Goal: Task Accomplishment & Management: Manage account settings

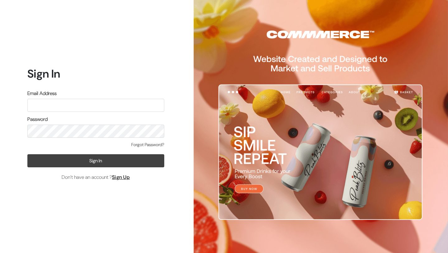
type input "[EMAIL_ADDRESS][DOMAIN_NAME]"
click at [124, 161] on button "Sign In" at bounding box center [95, 160] width 137 height 13
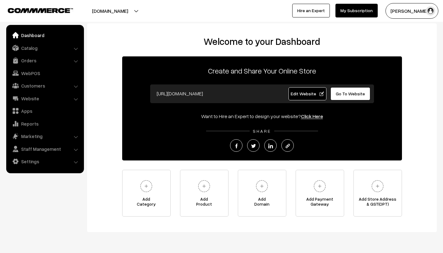
click at [135, 12] on button "[DOMAIN_NAME]" at bounding box center [110, 11] width 80 height 16
click at [402, 10] on button "Madhu K" at bounding box center [412, 11] width 53 height 16
click at [400, 72] on link "Sign Out" at bounding box center [412, 71] width 53 height 14
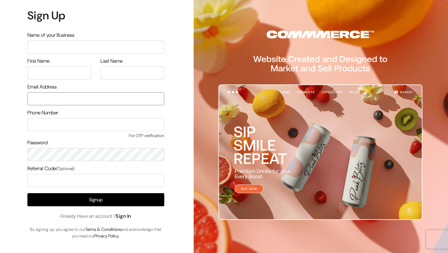
type input "mk@yourdesignstore.in"
click at [131, 215] on link "Sign In" at bounding box center [124, 215] width 16 height 7
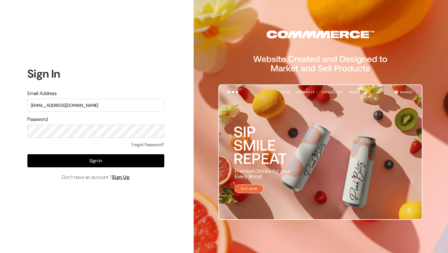
click at [117, 104] on input "mk@yourdesignstore.in" at bounding box center [95, 105] width 137 height 13
type input "lokesh@yourdesignstore.in"
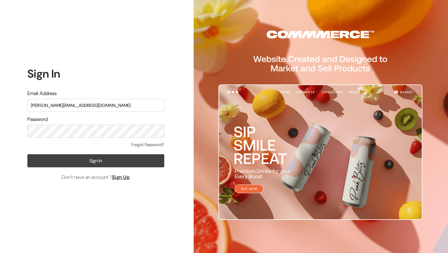
click at [148, 163] on button "Sign In" at bounding box center [95, 160] width 137 height 13
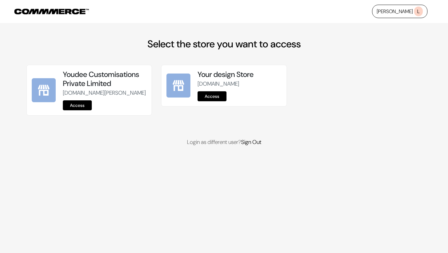
click at [80, 110] on link "Access" at bounding box center [77, 105] width 29 height 10
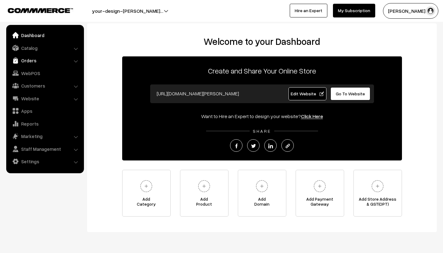
click at [33, 58] on link "Orders" at bounding box center [45, 60] width 74 height 11
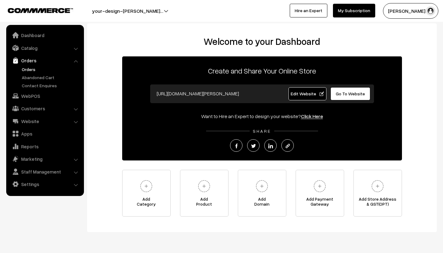
click at [44, 69] on link "Orders" at bounding box center [51, 69] width 62 height 7
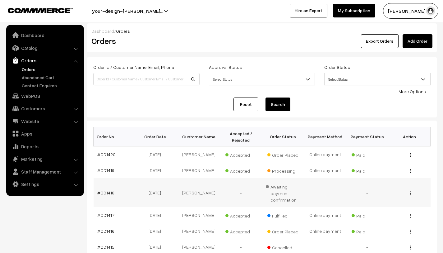
click at [110, 192] on link "#OD1418" at bounding box center [105, 192] width 17 height 5
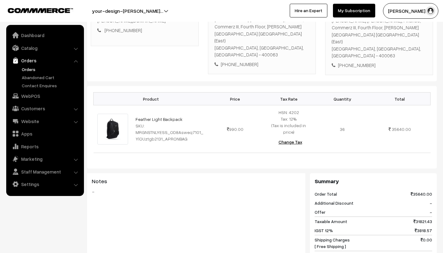
scroll to position [53, 0]
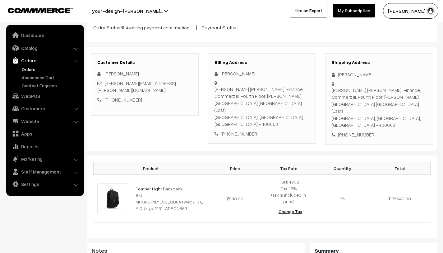
click at [127, 84] on link "[PERSON_NAME][EMAIL_ADDRESS][PERSON_NAME][DOMAIN_NAME]" at bounding box center [136, 86] width 79 height 13
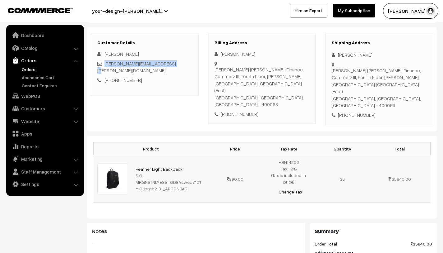
scroll to position [111, 0]
